Goal: Information Seeking & Learning: Learn about a topic

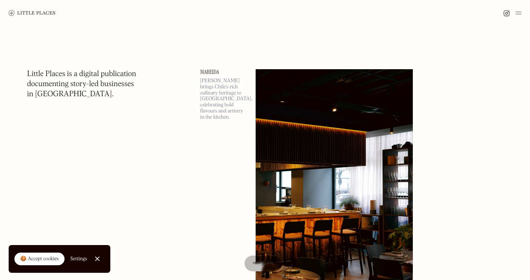
click at [43, 264] on link "🍪 Accept cookies" at bounding box center [39, 259] width 50 height 13
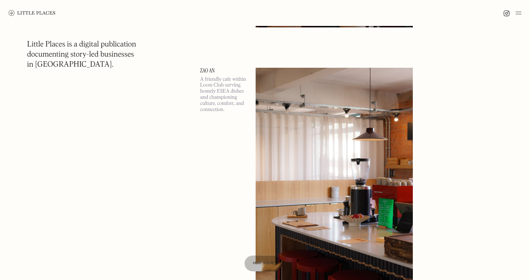
scroll to position [630, 0]
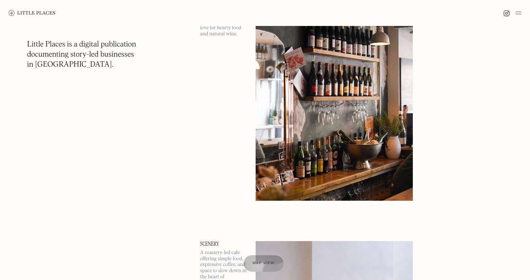
click at [257, 265] on span "Map view" at bounding box center [263, 263] width 22 height 4
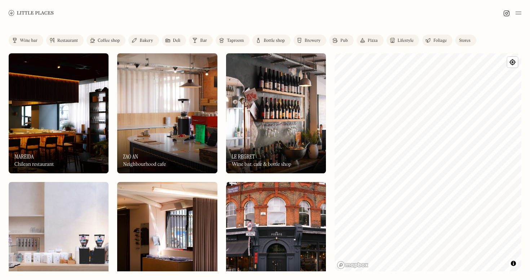
click at [75, 41] on div "Restaurant" at bounding box center [67, 41] width 21 height 4
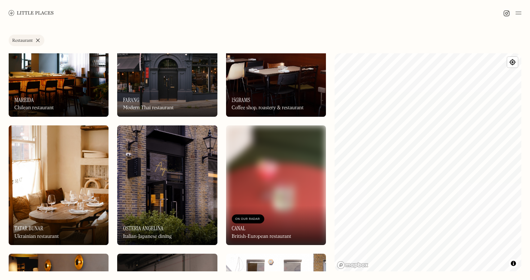
scroll to position [60, 0]
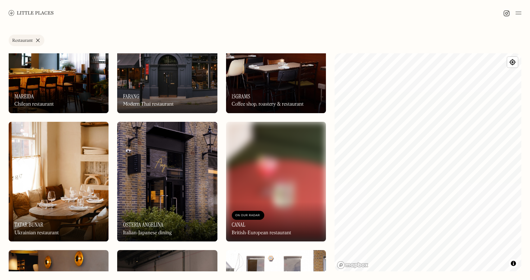
click at [174, 192] on img at bounding box center [167, 182] width 100 height 120
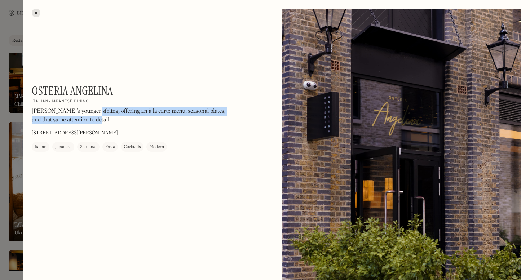
drag, startPoint x: 89, startPoint y: 113, endPoint x: 115, endPoint y: 128, distance: 29.7
click at [115, 128] on div "[PERSON_NAME]’s younger sibling, offering an à la carte menu, seasonal plates, …" at bounding box center [129, 117] width 195 height 21
click at [115, 128] on div "Angelina’s younger sibling, offering an à la carte menu, seasonal plates, and t…" at bounding box center [129, 117] width 195 height 21
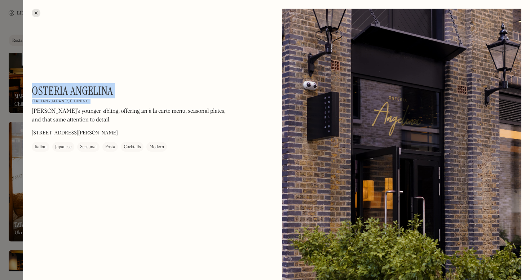
drag, startPoint x: 34, startPoint y: 88, endPoint x: 135, endPoint y: 94, distance: 101.1
click at [135, 94] on div "Osteria Angelina On Our Radar Italian-Japanese dining Angelina’s younger siblin…" at bounding box center [129, 118] width 195 height 68
click at [98, 86] on h1 "Osteria Angelina" at bounding box center [72, 91] width 81 height 14
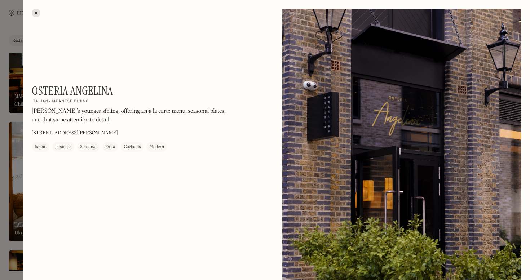
click at [10, 114] on div at bounding box center [265, 140] width 530 height 280
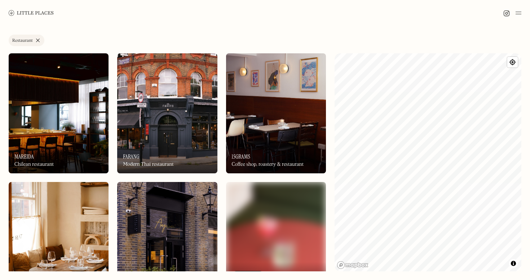
click at [60, 103] on img at bounding box center [59, 113] width 100 height 120
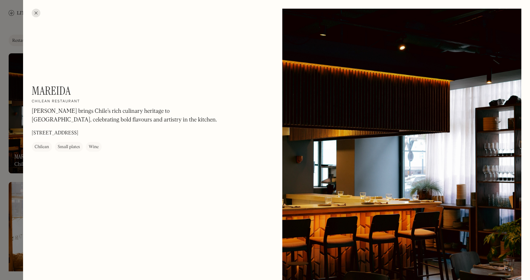
click at [10, 110] on div at bounding box center [265, 140] width 530 height 280
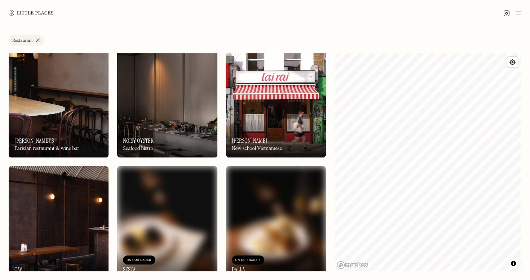
scroll to position [389, 0]
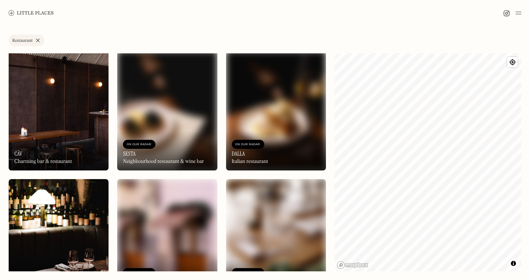
click at [67, 140] on div "On Our Radar Câv Charming bar & restaurant" at bounding box center [59, 151] width 100 height 40
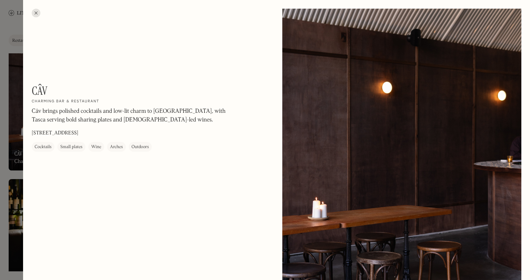
click at [17, 138] on div at bounding box center [265, 140] width 530 height 280
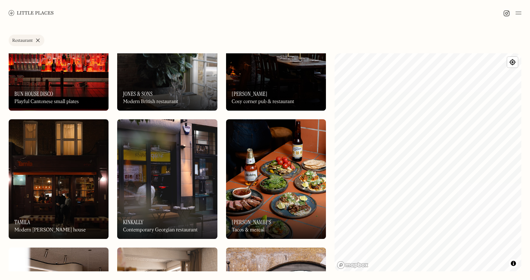
scroll to position [964, 0]
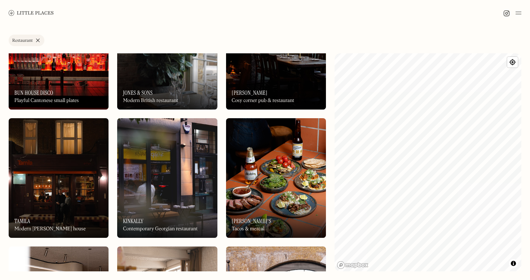
click at [258, 188] on img at bounding box center [276, 178] width 100 height 120
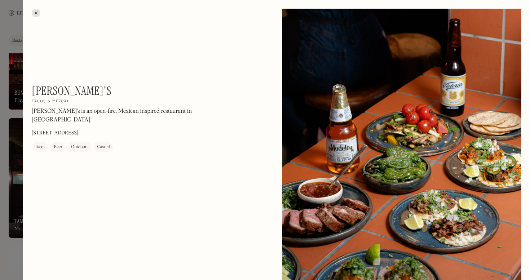
click at [18, 180] on div at bounding box center [265, 140] width 530 height 280
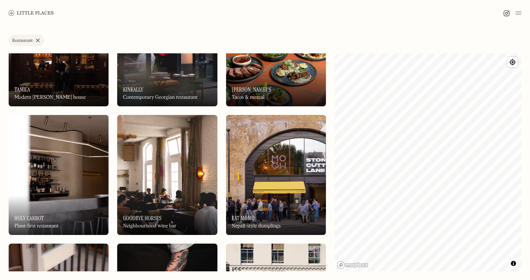
scroll to position [1104, 0]
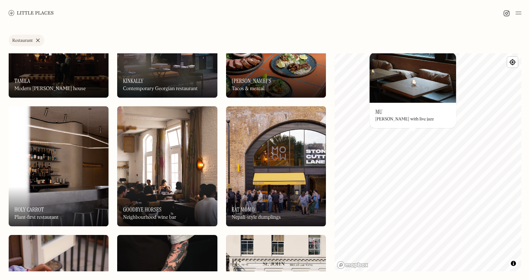
click at [405, 119] on div "Robata grill with live jazz" at bounding box center [404, 119] width 58 height 5
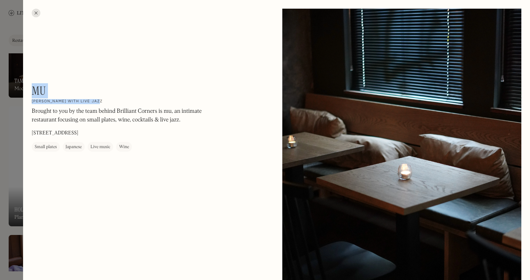
drag, startPoint x: 98, startPoint y: 100, endPoint x: 34, endPoint y: 91, distance: 65.2
click at [34, 91] on div "mu On Our Radar Robata grill with live jazz Brought to you by the team behind B…" at bounding box center [129, 118] width 195 height 68
copy div "mu On Our Radar Robata grill with live jazz"
click at [16, 145] on div at bounding box center [265, 140] width 530 height 280
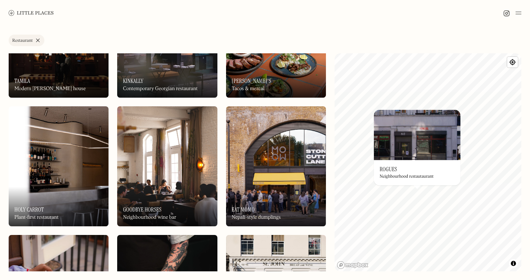
click at [412, 171] on div "On Our Radar Rogues Neighbourhood restautaurant" at bounding box center [417, 172] width 87 height 25
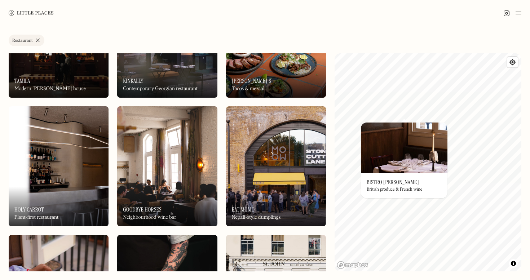
click at [404, 125] on img at bounding box center [404, 148] width 87 height 50
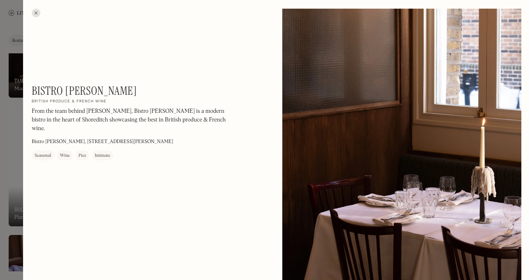
click at [15, 131] on div at bounding box center [265, 140] width 530 height 280
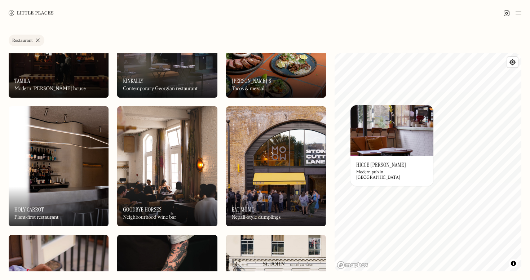
click at [405, 132] on div "© Mapbox © OpenStreetMap Improve this map On Our Radar Hicce Hart Modern pub in…" at bounding box center [428, 162] width 187 height 218
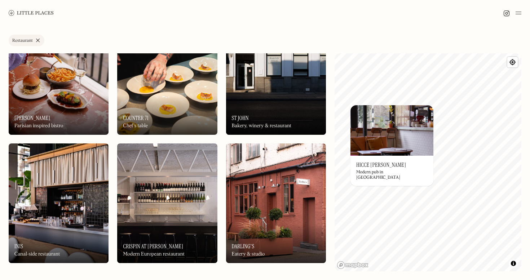
scroll to position [1328, 0]
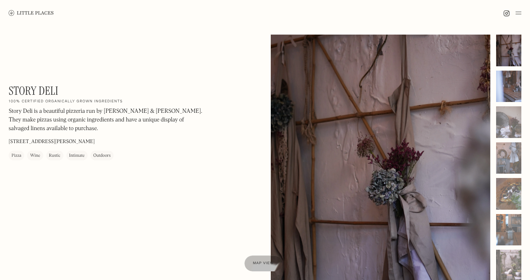
click at [508, 83] on div at bounding box center [508, 87] width 25 height 32
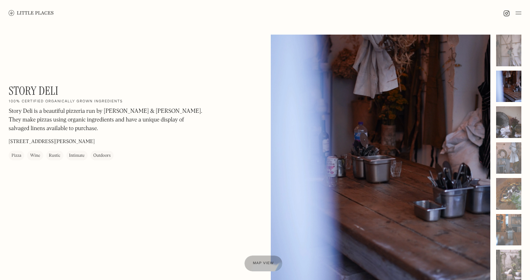
click at [510, 128] on div at bounding box center [508, 122] width 25 height 32
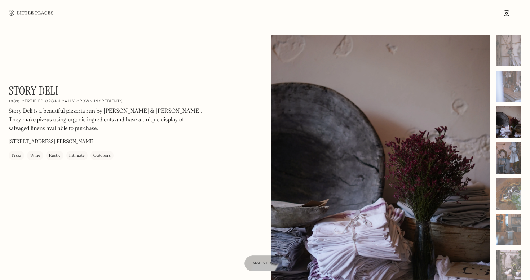
click at [505, 163] on div at bounding box center [508, 158] width 25 height 32
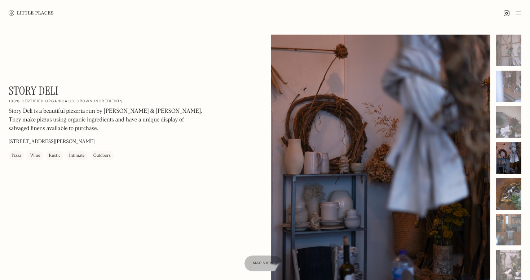
click at [510, 204] on div at bounding box center [508, 194] width 25 height 32
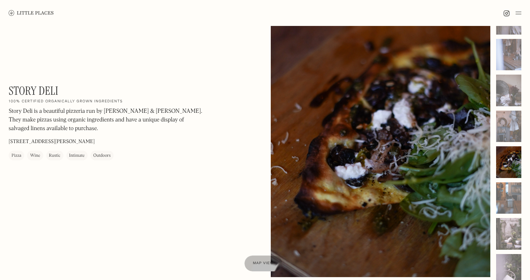
scroll to position [32, 0]
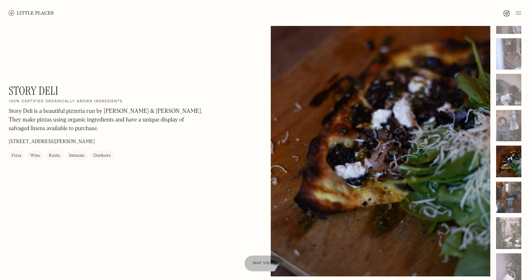
click at [510, 204] on div at bounding box center [508, 198] width 25 height 32
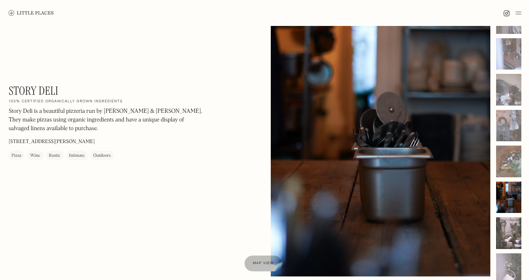
click at [511, 230] on div at bounding box center [508, 233] width 25 height 32
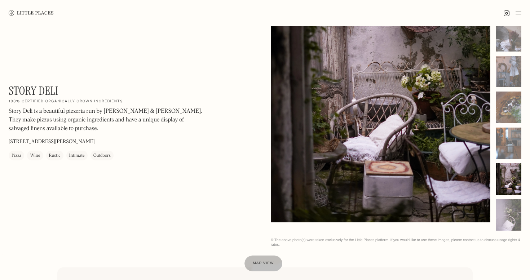
scroll to position [87, 0]
click at [509, 183] on div at bounding box center [508, 179] width 25 height 32
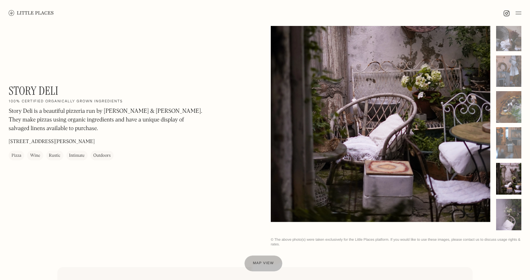
click at [509, 217] on div at bounding box center [508, 215] width 25 height 32
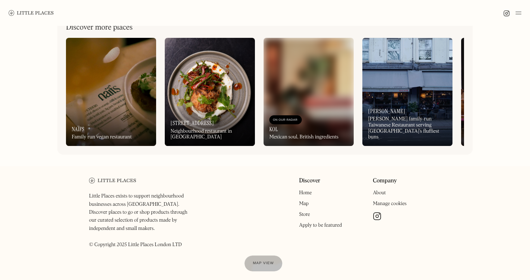
scroll to position [346, 0]
